Goal: Book appointment/travel/reservation

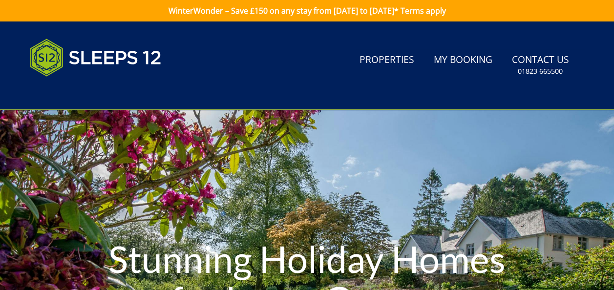
scroll to position [21, 0]
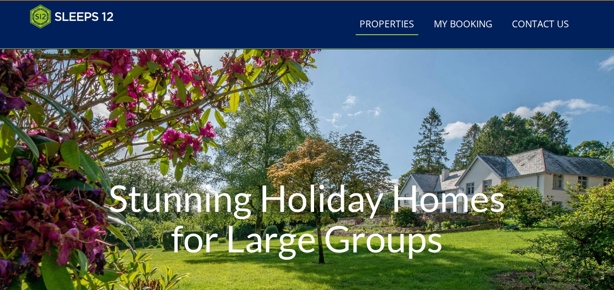
click at [383, 25] on link "Properties" at bounding box center [387, 25] width 63 height 22
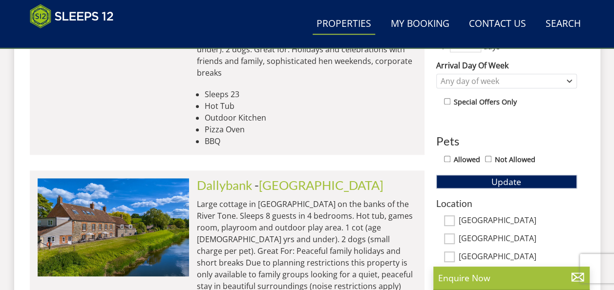
scroll to position [546, 0]
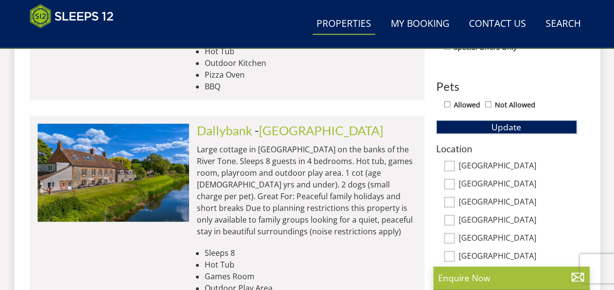
click at [453, 163] on input "[GEOGRAPHIC_DATA]" at bounding box center [449, 166] width 11 height 11
checkbox input "true"
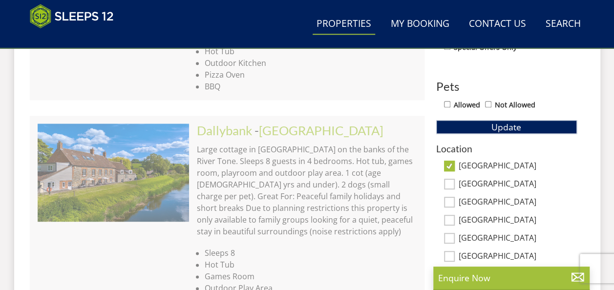
click at [449, 102] on input "Allowed" at bounding box center [447, 104] width 6 height 6
checkbox input "true"
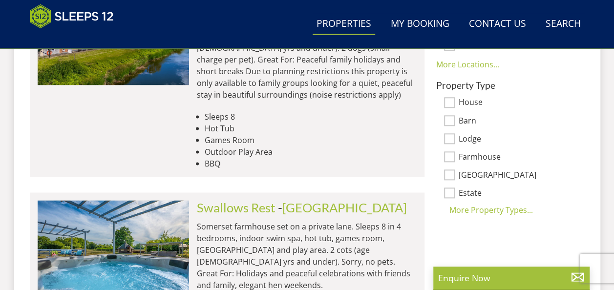
scroll to position [791, 0]
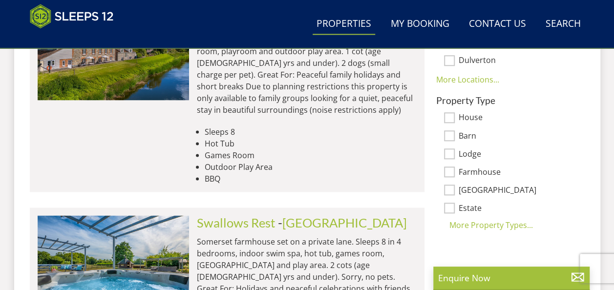
click at [452, 131] on input "Barn" at bounding box center [449, 136] width 11 height 11
checkbox input "true"
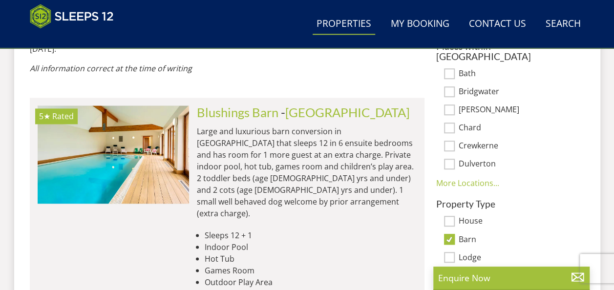
scroll to position [742, 0]
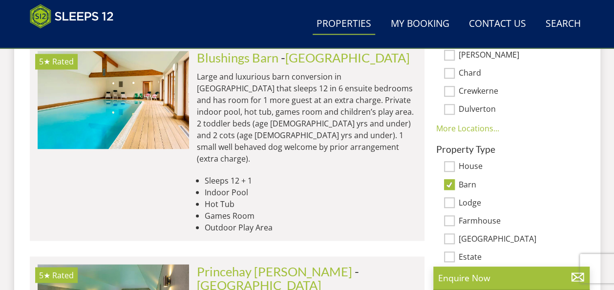
click at [449, 197] on input "Lodge" at bounding box center [449, 202] width 11 height 11
checkbox input "true"
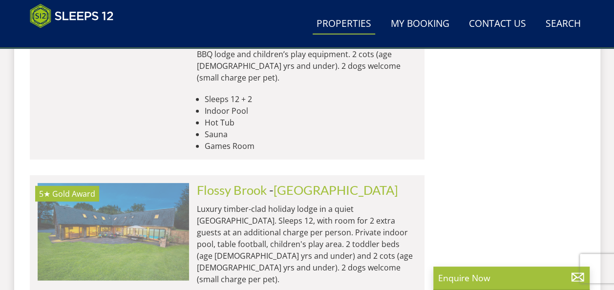
scroll to position [1231, 0]
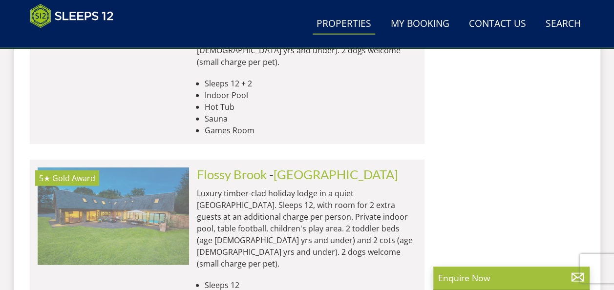
click at [119, 168] on img at bounding box center [114, 217] width 152 height 98
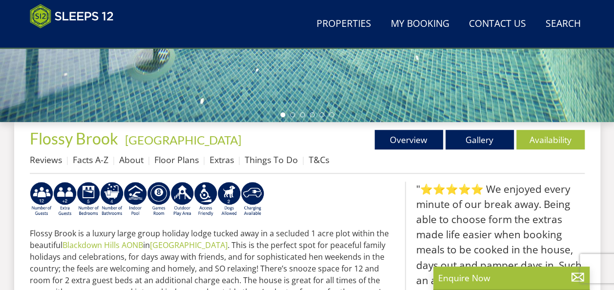
scroll to position [293, 0]
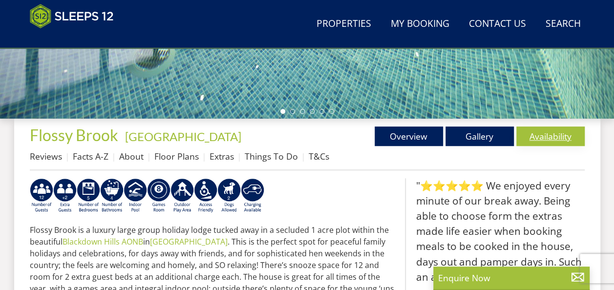
click at [550, 133] on link "Availability" at bounding box center [551, 137] width 68 height 20
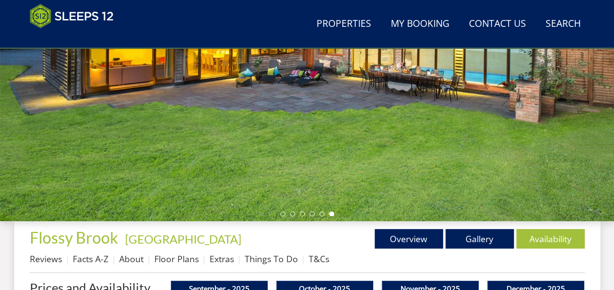
scroll to position [147, 0]
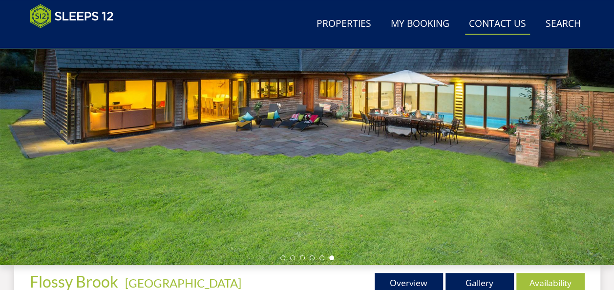
click at [492, 25] on link "Contact Us [PHONE_NUMBER]" at bounding box center [497, 24] width 65 height 22
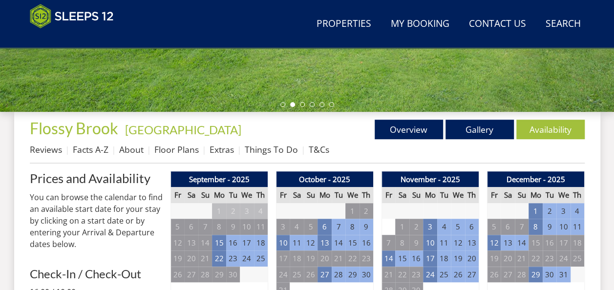
scroll to position [309, 0]
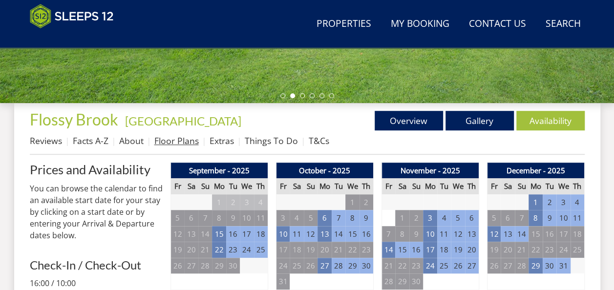
click at [179, 138] on link "Floor Plans" at bounding box center [176, 141] width 44 height 12
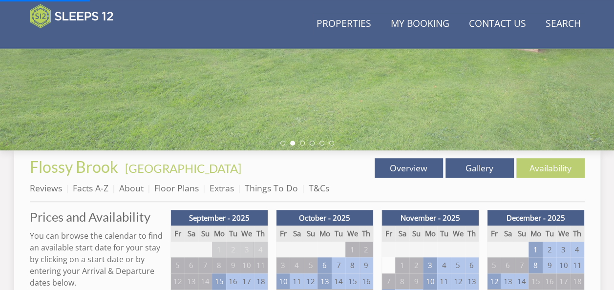
scroll to position [260, 0]
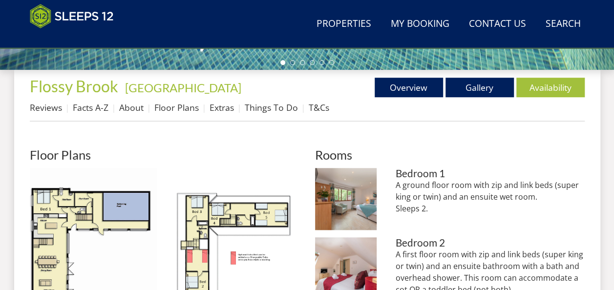
scroll to position [391, 0]
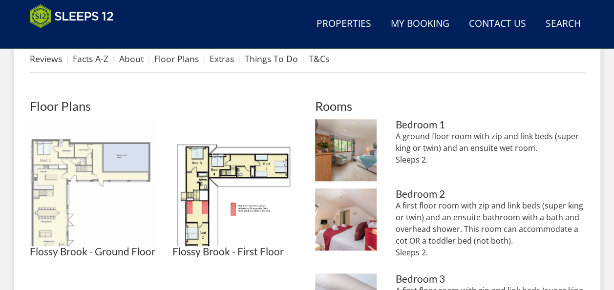
click at [62, 157] on img at bounding box center [93, 182] width 127 height 127
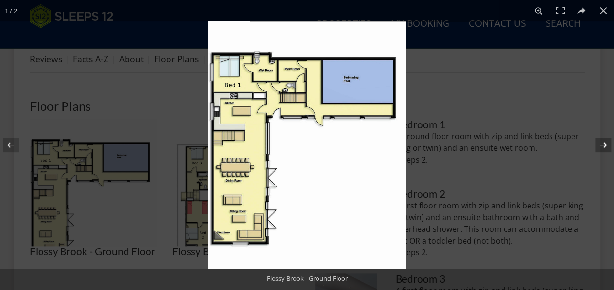
click at [599, 152] on button at bounding box center [597, 145] width 34 height 49
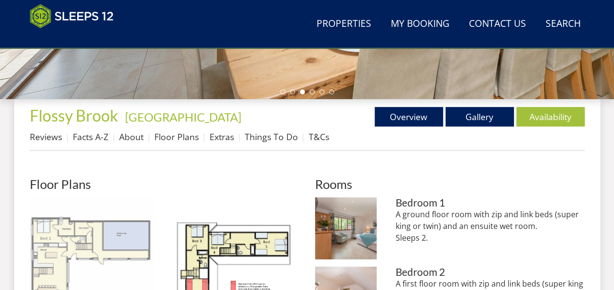
scroll to position [293, 0]
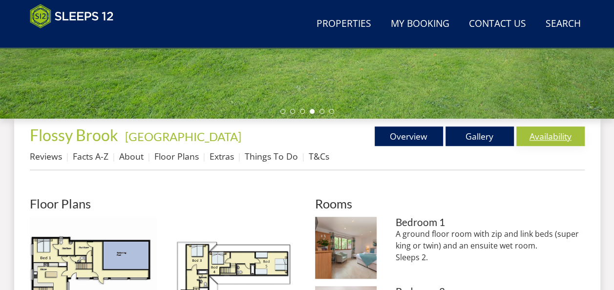
click at [548, 133] on link "Availability" at bounding box center [551, 137] width 68 height 20
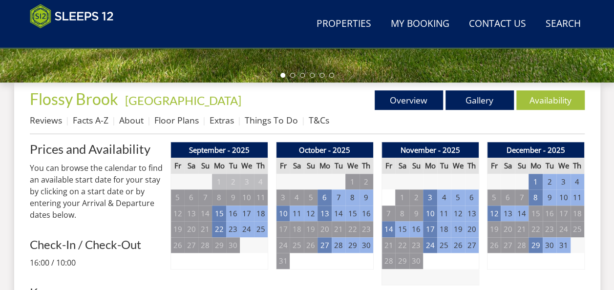
scroll to position [351, 0]
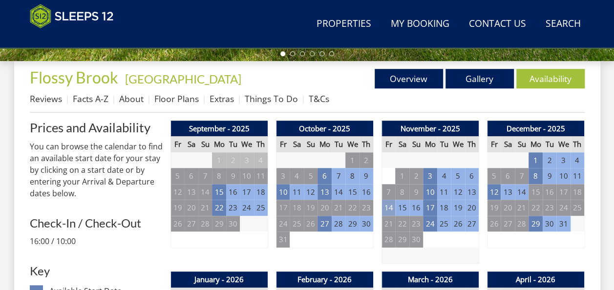
click at [392, 207] on td "14" at bounding box center [389, 208] width 14 height 16
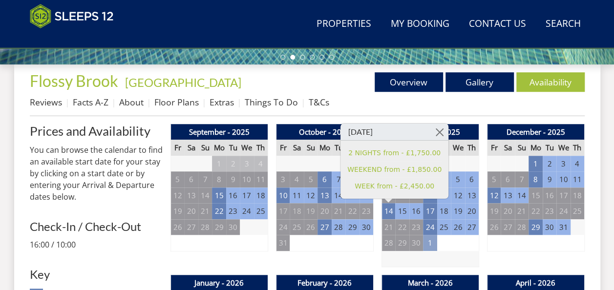
scroll to position [342, 0]
